Goal: Obtain resource: Download file/media

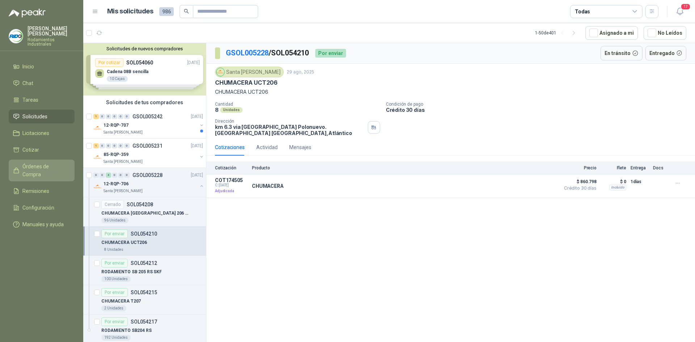
click at [51, 163] on span "Órdenes de Compra" at bounding box center [44, 171] width 45 height 16
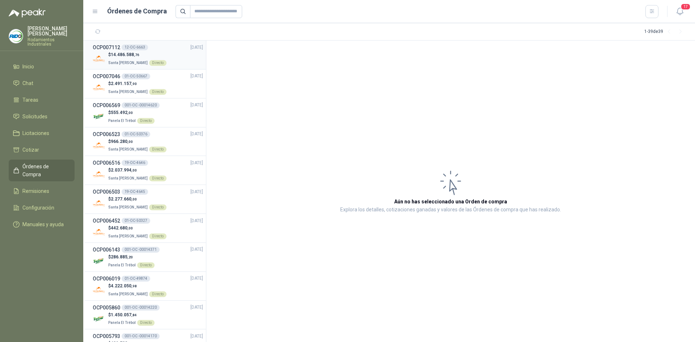
click at [162, 52] on div "$ 14.486.588 ,76 Santa [PERSON_NAME] Directo" at bounding box center [148, 58] width 110 height 15
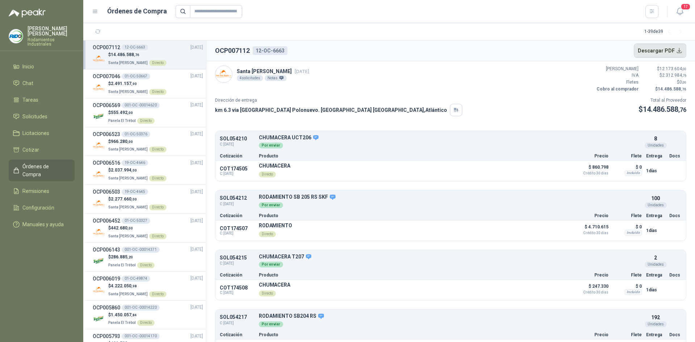
click at [670, 50] on button "Descargar PDF" at bounding box center [660, 50] width 53 height 14
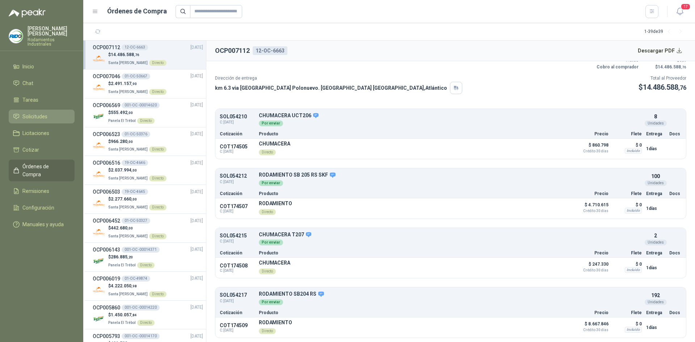
click at [41, 110] on link "Solicitudes" at bounding box center [42, 117] width 66 height 14
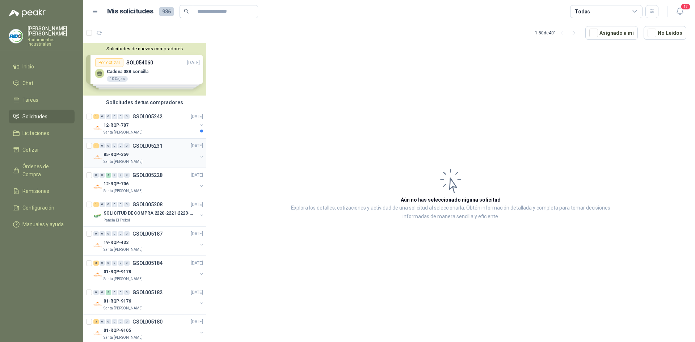
click at [173, 155] on div "85-RQP-359" at bounding box center [151, 154] width 94 height 9
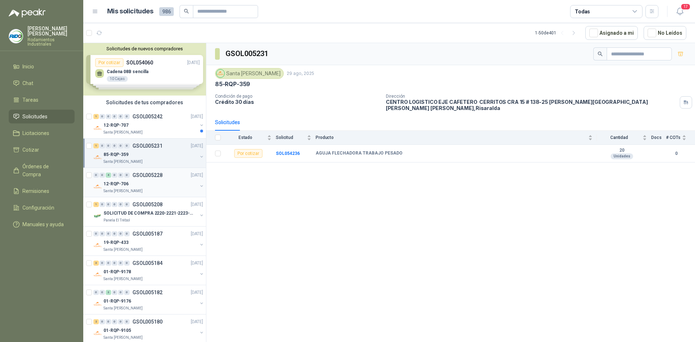
click at [166, 180] on div "12-RQP-706" at bounding box center [151, 184] width 94 height 9
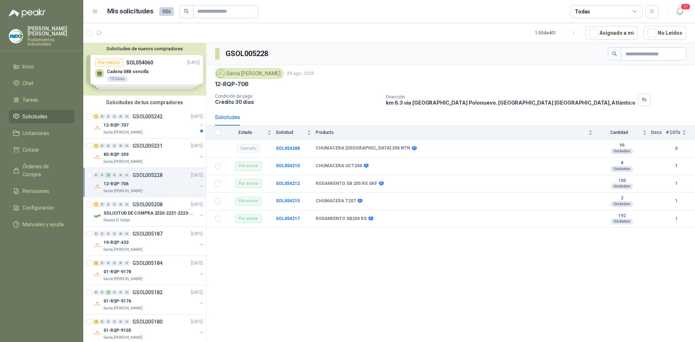
scroll to position [258, 0]
